Goal: Information Seeking & Learning: Find specific fact

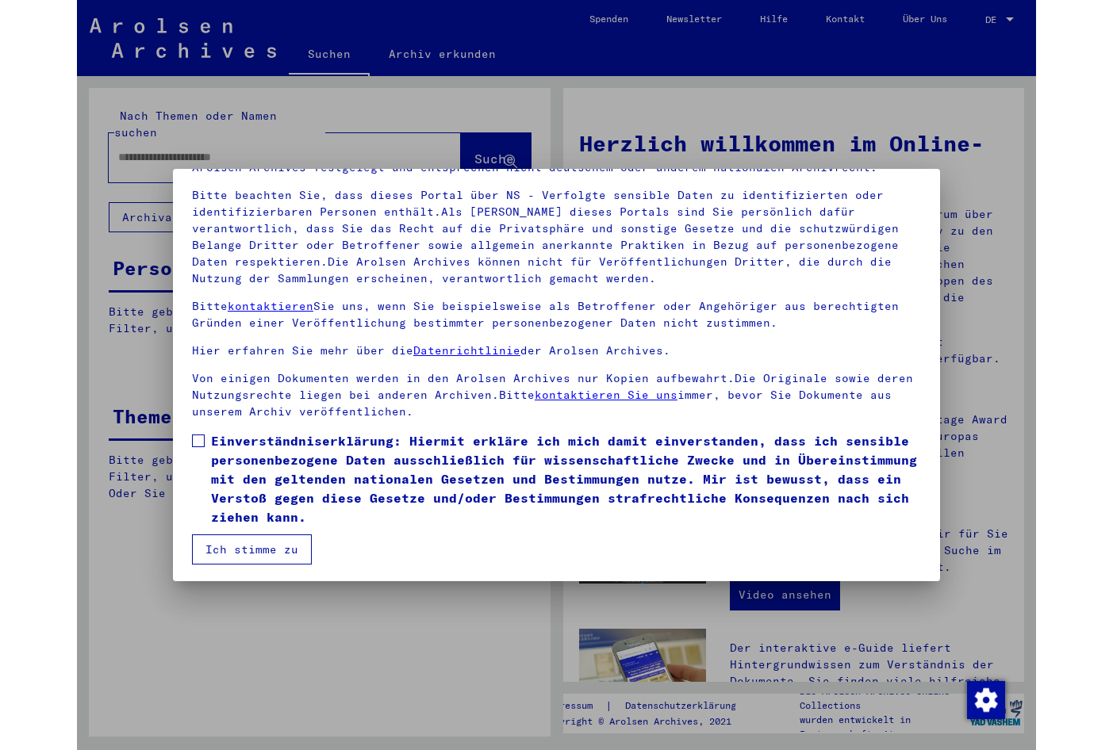
scroll to position [100, 0]
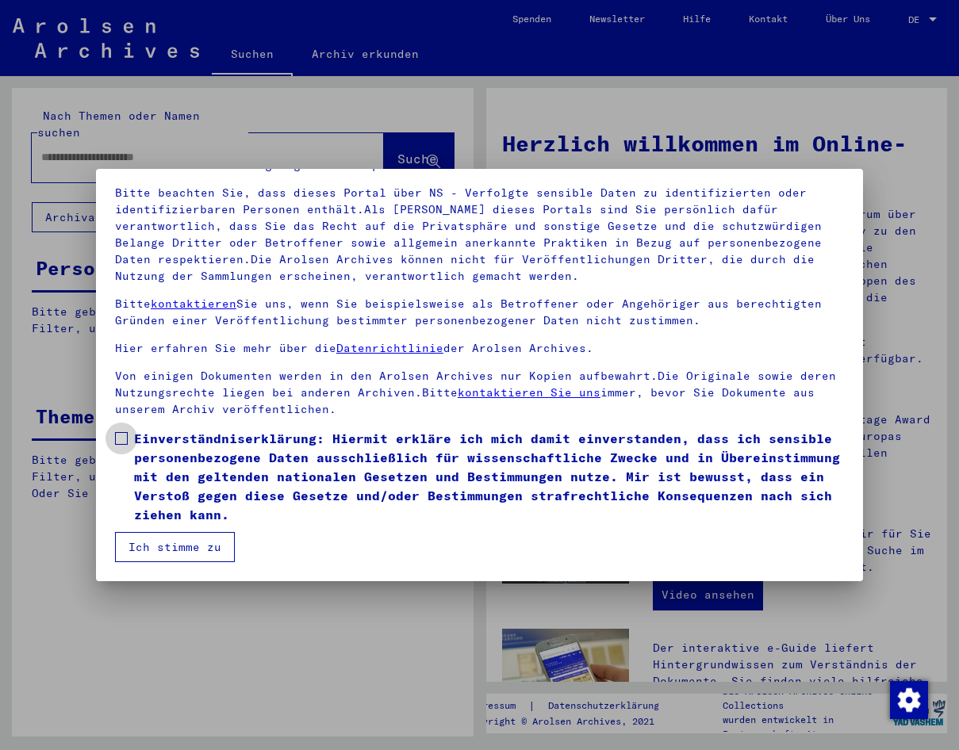
drag, startPoint x: 125, startPoint y: 437, endPoint x: 134, endPoint y: 481, distance: 45.4
click at [125, 437] on span at bounding box center [121, 438] width 13 height 13
click at [164, 555] on button "Ich stimme zu" at bounding box center [175, 547] width 120 height 30
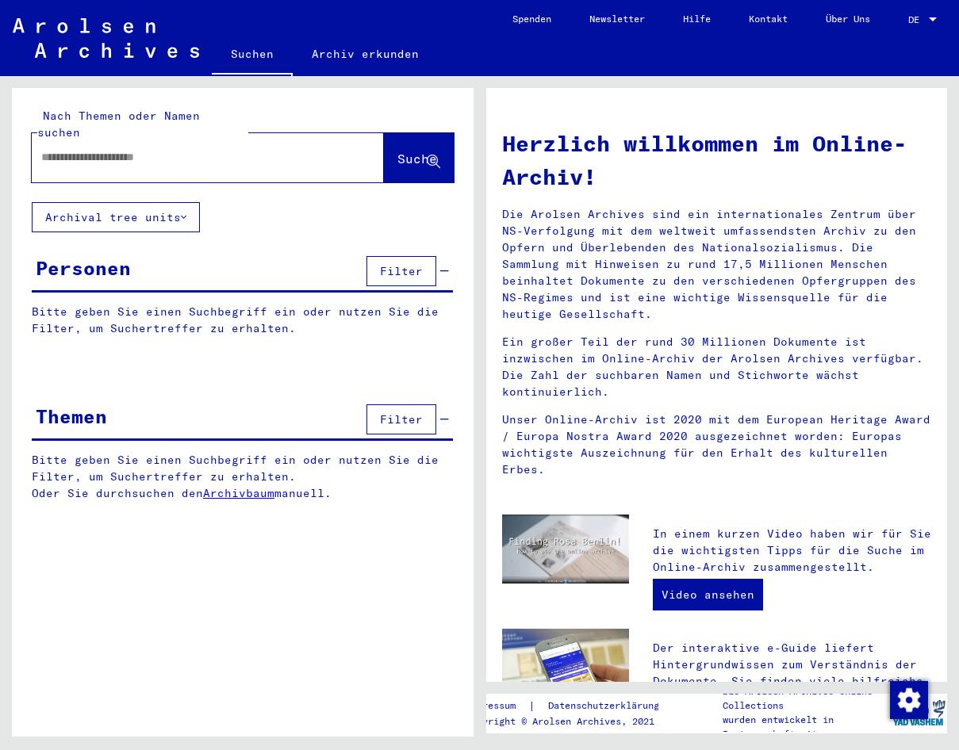
click at [79, 149] on input "text" at bounding box center [188, 157] width 295 height 17
type input "**********"
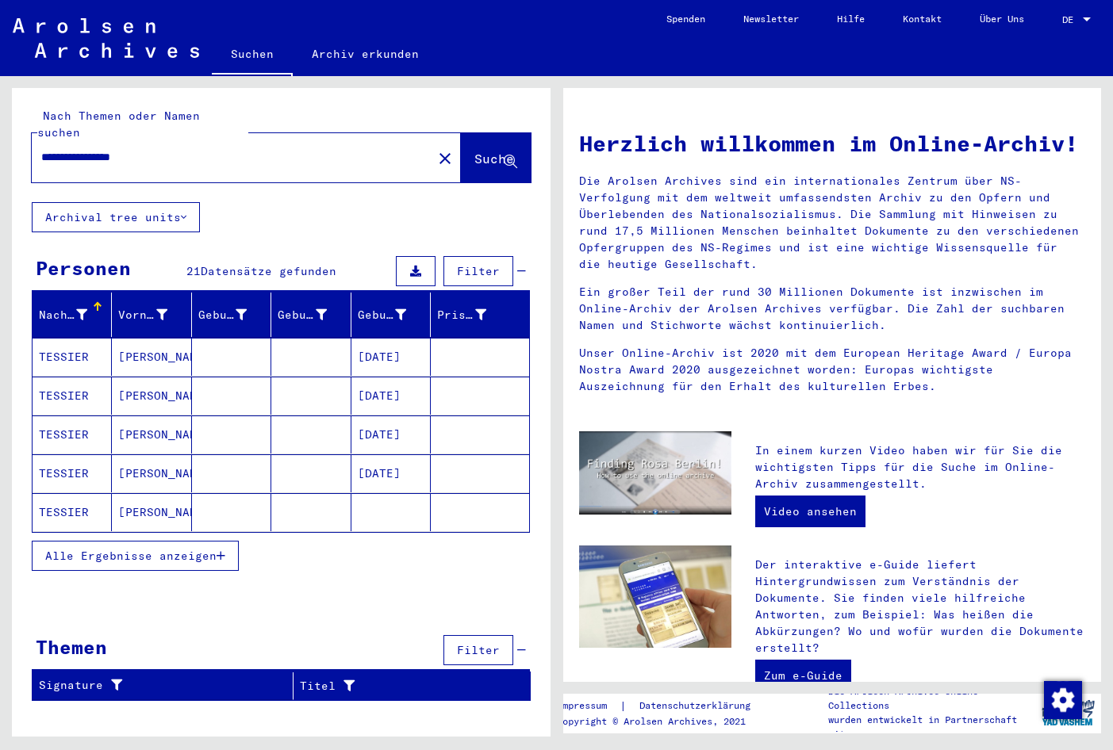
click at [226, 541] on button "Alle Ergebnisse anzeigen" at bounding box center [135, 556] width 207 height 30
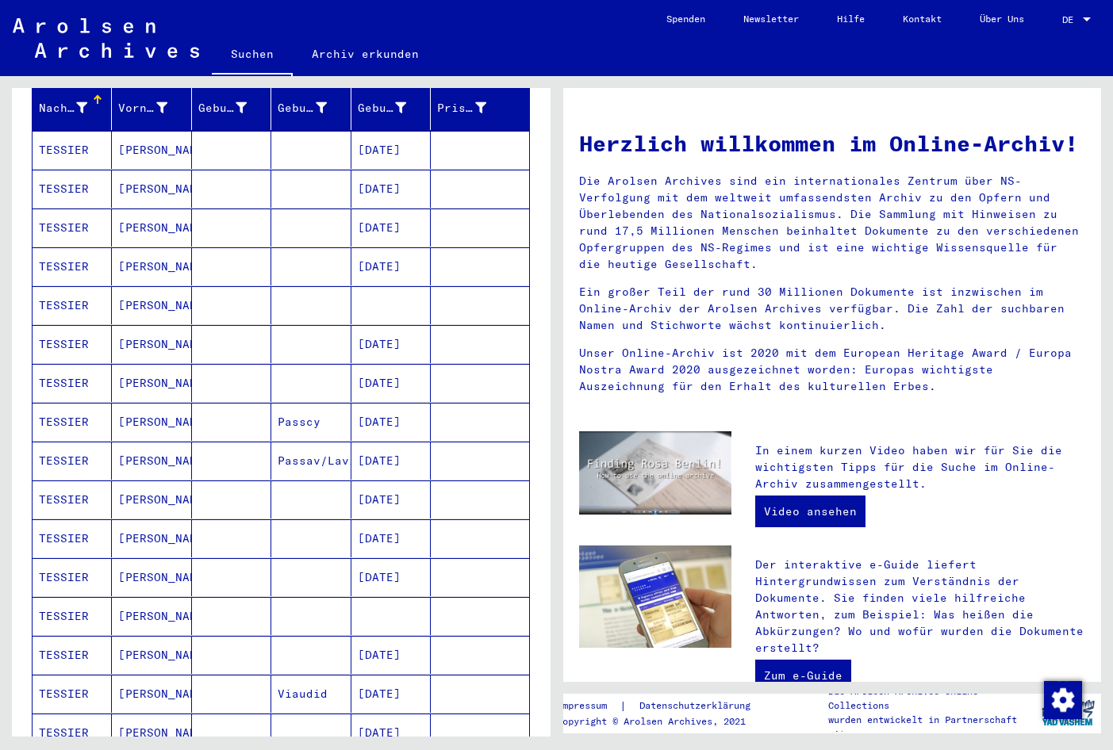
scroll to position [205, 0]
click at [402, 300] on mat-cell at bounding box center [390, 307] width 79 height 38
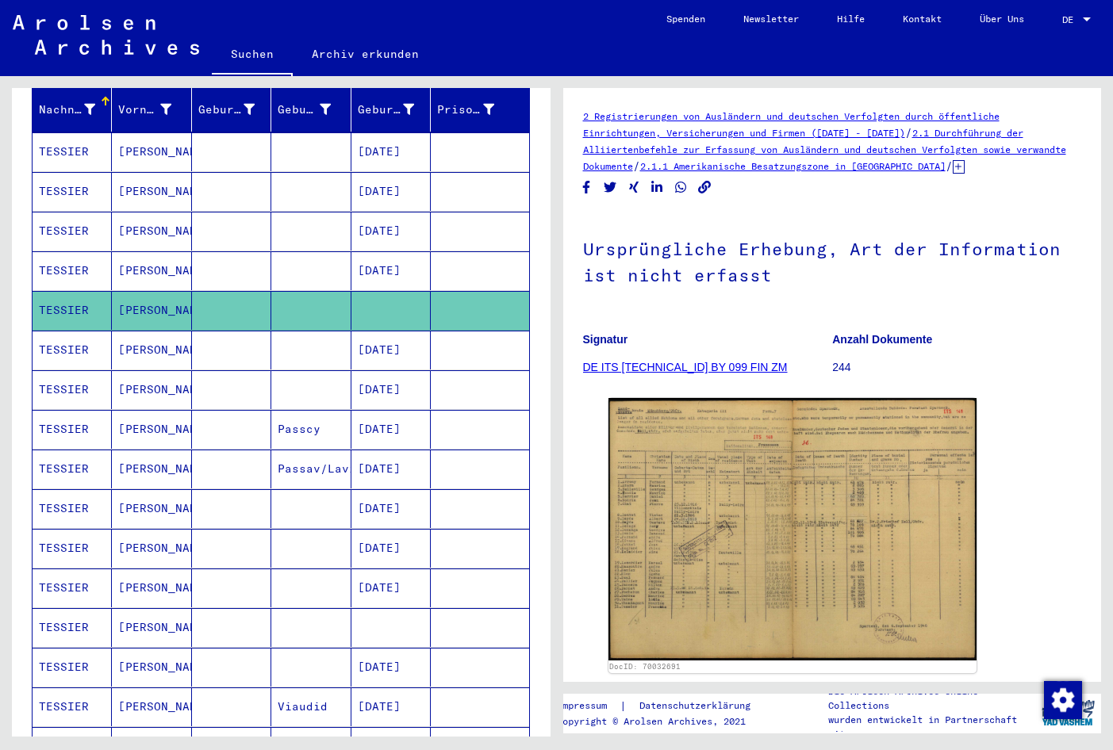
click at [367, 617] on mat-cell at bounding box center [390, 627] width 79 height 39
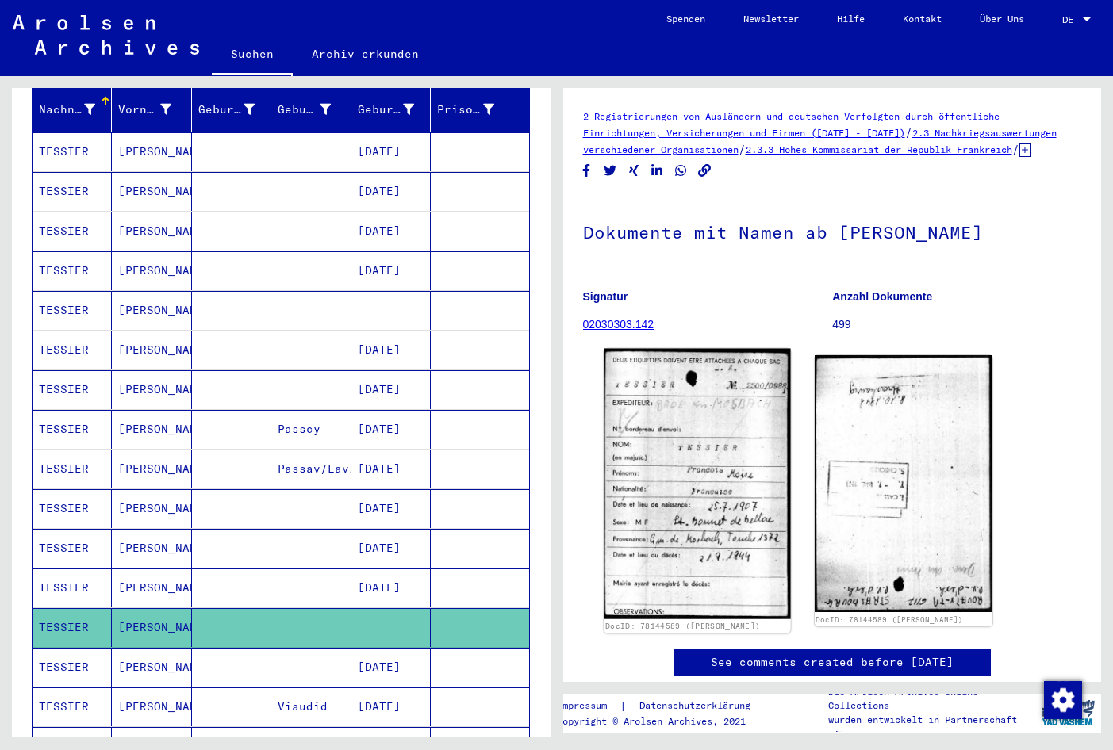
click at [688, 448] on img at bounding box center [696, 484] width 186 height 271
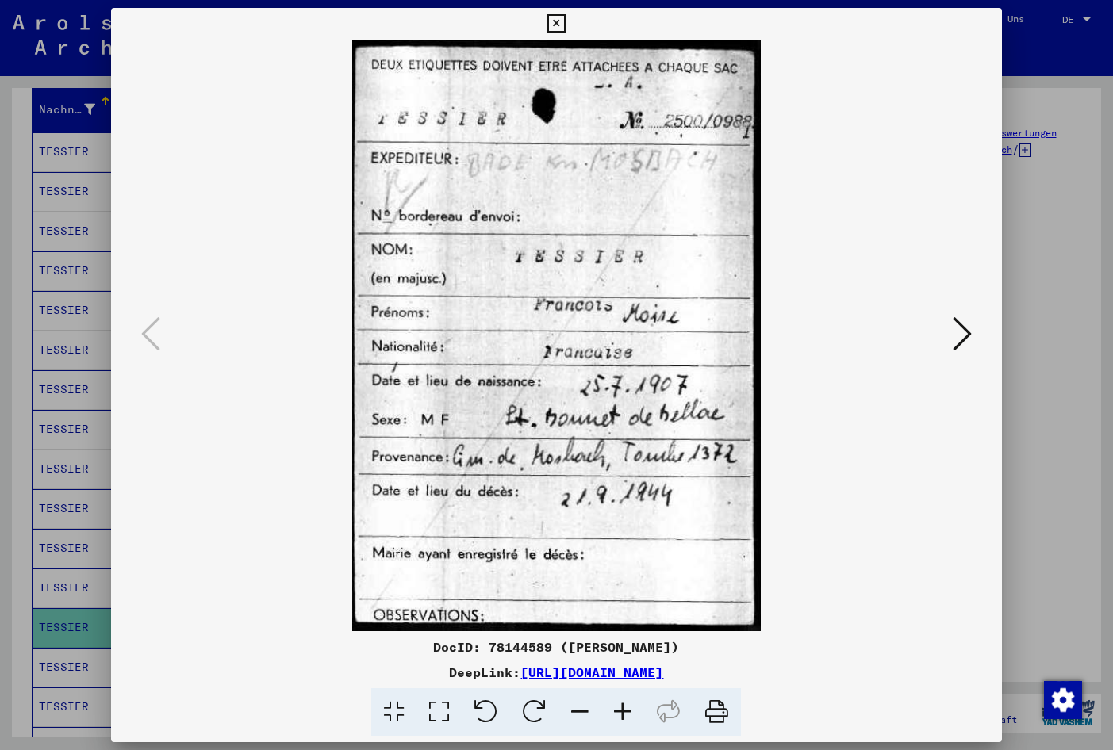
click at [561, 21] on icon at bounding box center [556, 23] width 18 height 19
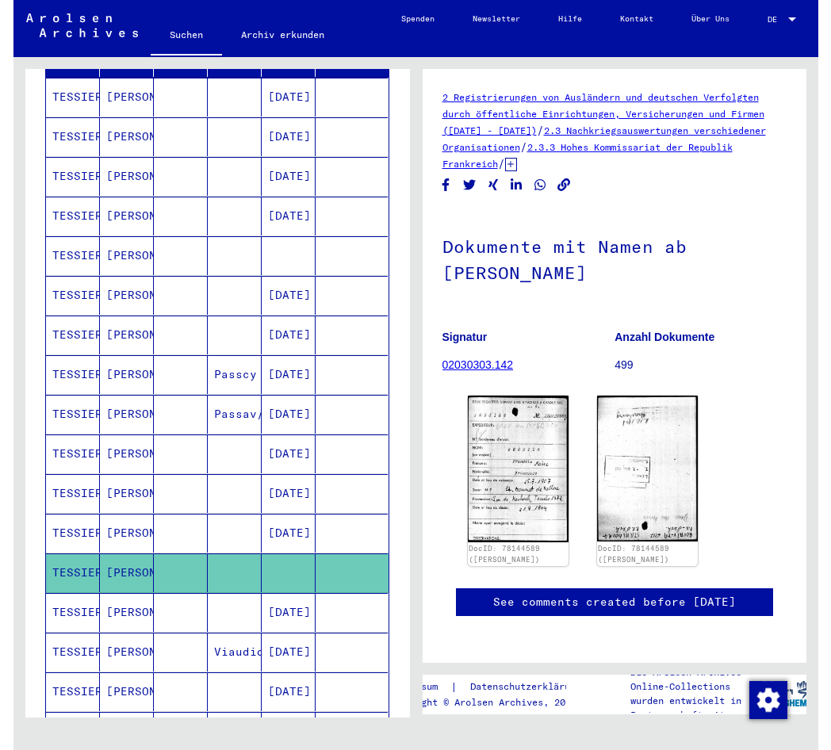
scroll to position [231, 0]
